Goal: Information Seeking & Learning: Find specific fact

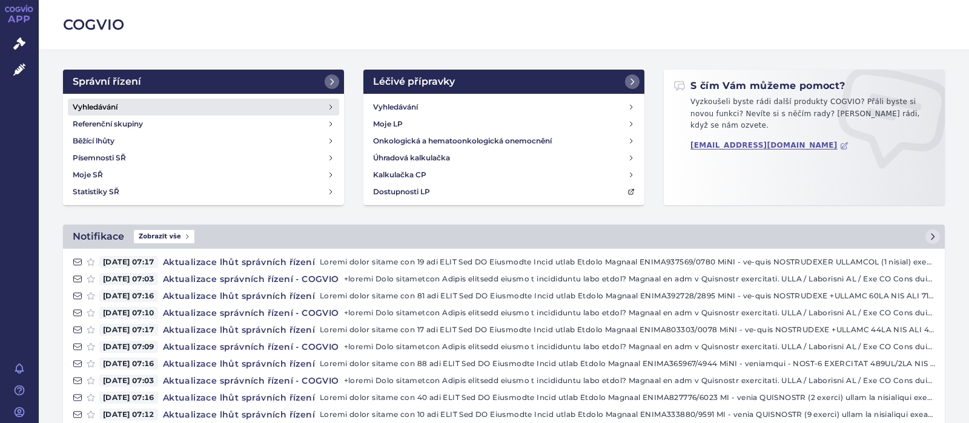
click at [117, 108] on h4 "Vyhledávání" at bounding box center [95, 107] width 45 height 12
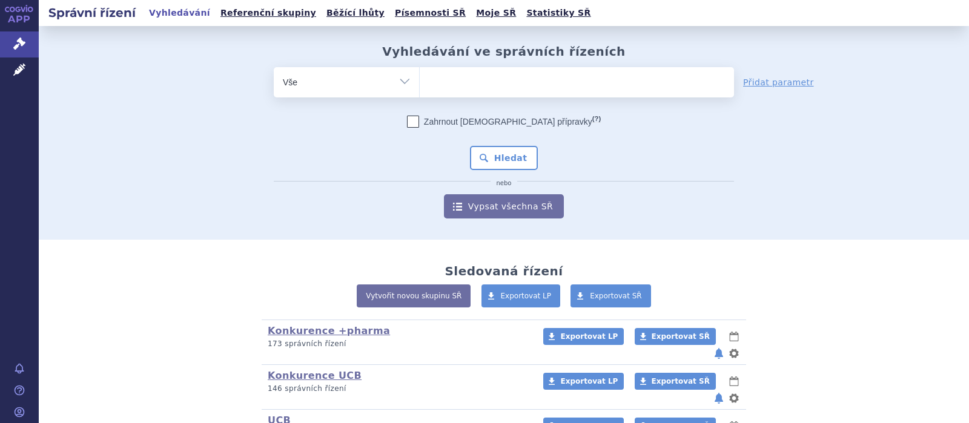
click at [452, 78] on ul at bounding box center [577, 79] width 314 height 25
click at [420, 78] on select at bounding box center [419, 82] width 1 height 30
type input "k"
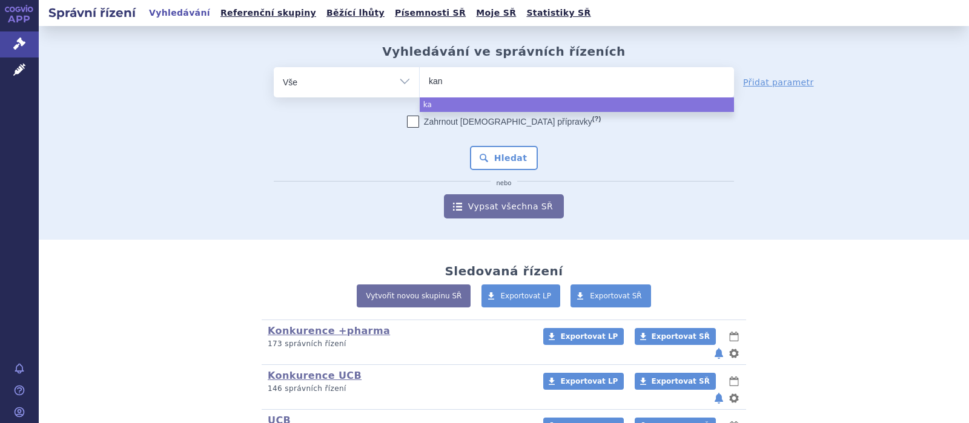
type input "kano"
type input "kanor"
type input "kanormi"
type input "kanormin"
select select "kanormin"
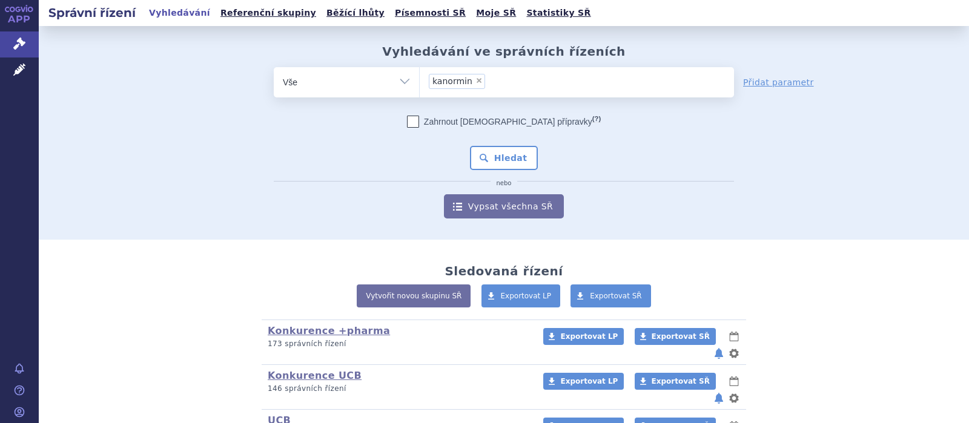
click at [475, 77] on li "× kanormin" at bounding box center [457, 81] width 56 height 15
click at [420, 77] on select "kanormin" at bounding box center [419, 82] width 1 height 30
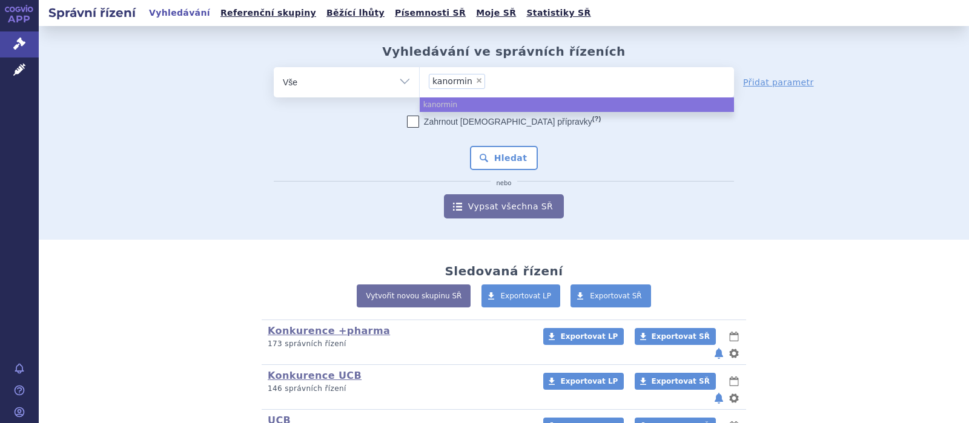
click at [475, 84] on span "×" at bounding box center [478, 80] width 7 height 7
click at [420, 84] on select "kanormin" at bounding box center [419, 82] width 1 height 30
select select
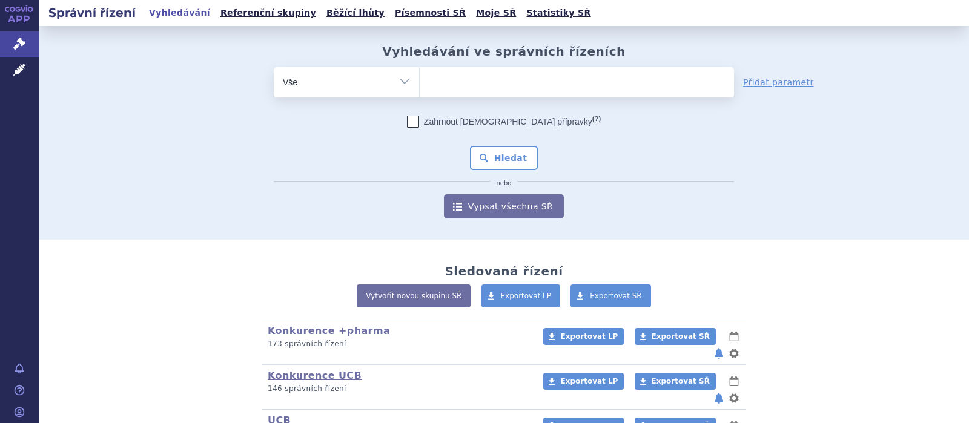
type input "k"
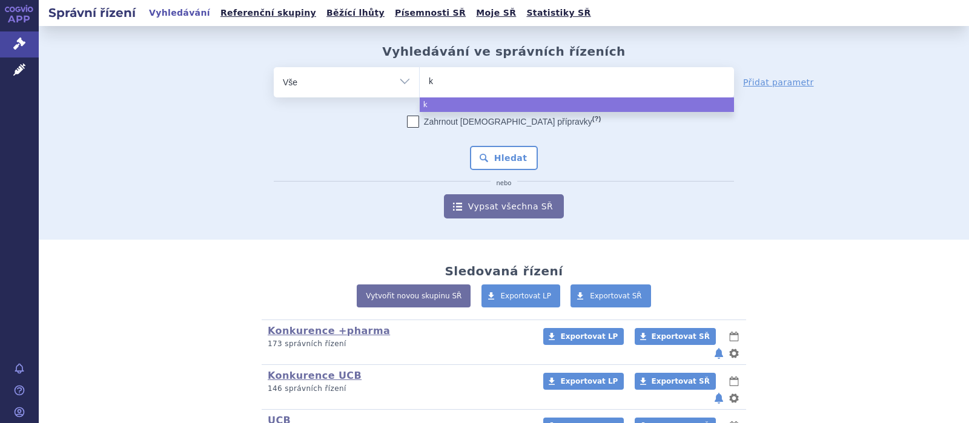
type input "ka"
type input "kal"
type input "kaln"
type input "kalno"
type input "kalnorm"
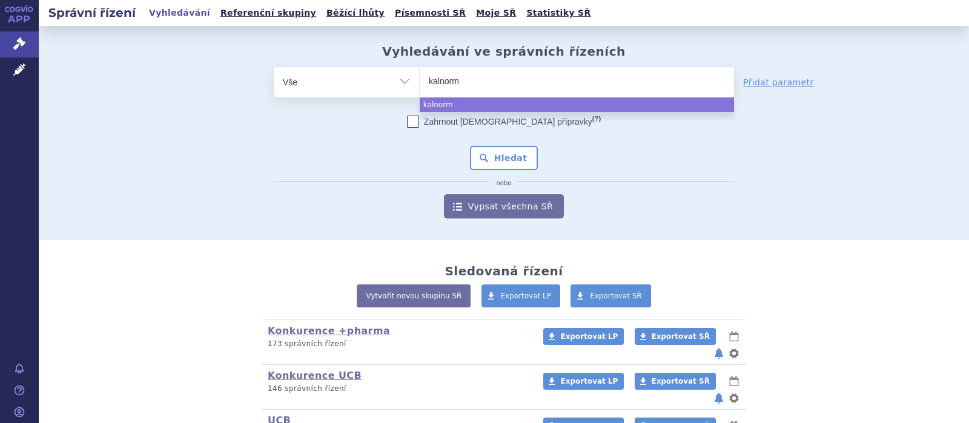
type input "kalnormi"
select select "kalnormin"
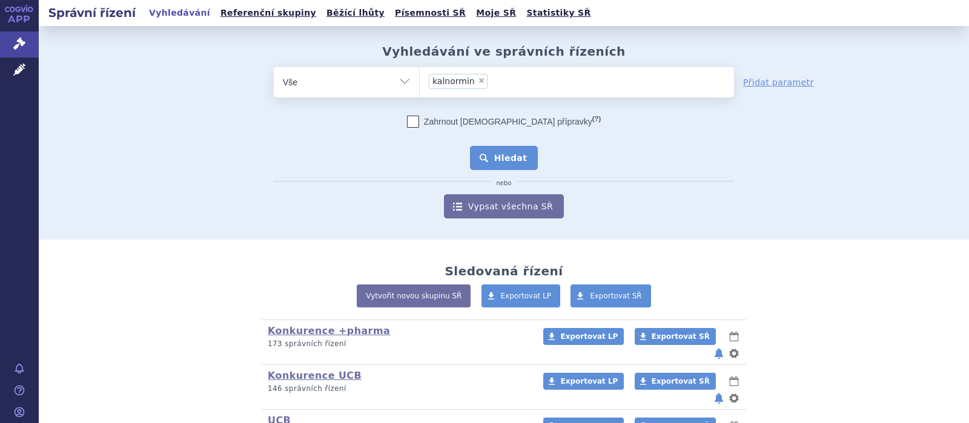
click at [504, 160] on button "Hledat" at bounding box center [504, 158] width 68 height 24
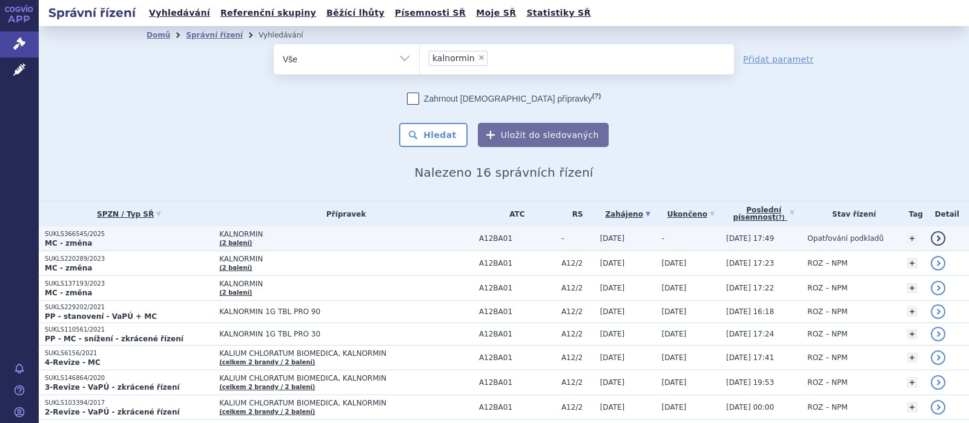
click at [232, 236] on span "KALNORMIN" at bounding box center [346, 234] width 254 height 8
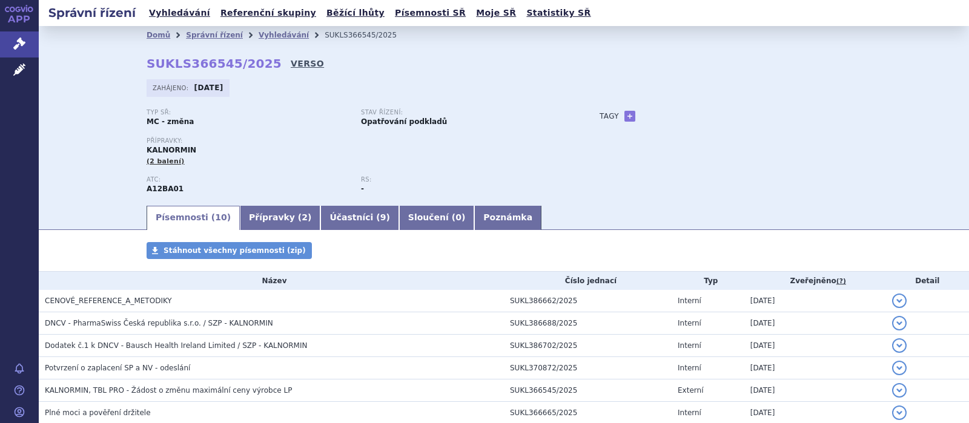
click at [291, 61] on link "VERSO" at bounding box center [307, 64] width 33 height 12
